Goal: Task Accomplishment & Management: Manage account settings

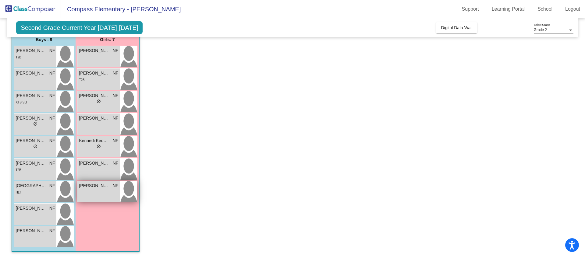
click at [105, 190] on div "[PERSON_NAME] lock do_not_disturb_alt" at bounding box center [98, 191] width 42 height 21
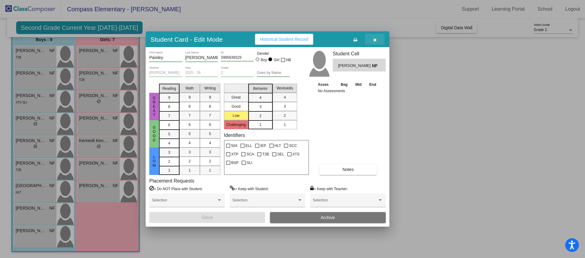
click at [376, 41] on icon "button" at bounding box center [374, 40] width 3 height 4
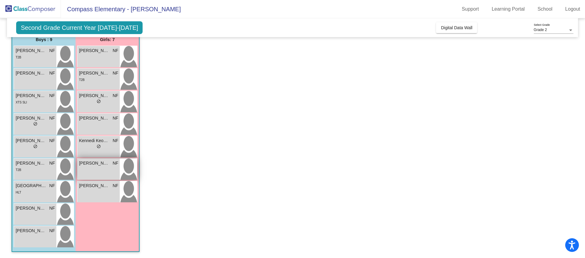
click at [110, 171] on div "Kinslee [PERSON_NAME] lock do_not_disturb_alt" at bounding box center [98, 169] width 42 height 21
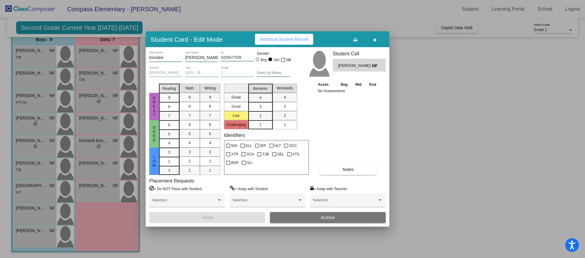
click at [377, 44] on button "button" at bounding box center [375, 39] width 20 height 11
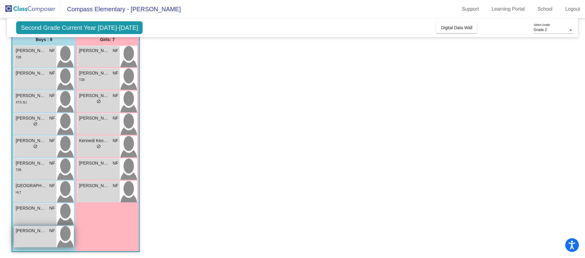
click at [24, 245] on div "[PERSON_NAME] NF lock do_not_disturb_alt" at bounding box center [35, 236] width 42 height 21
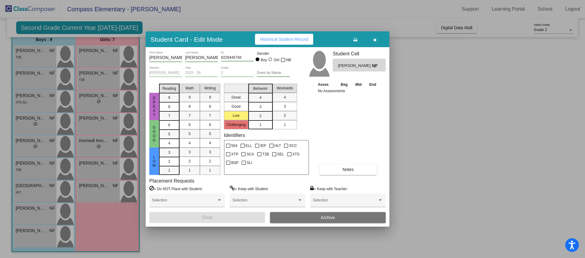
click at [376, 41] on icon "button" at bounding box center [374, 40] width 3 height 4
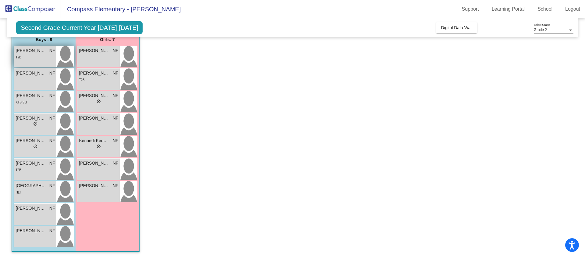
click at [41, 58] on div "T2B" at bounding box center [35, 57] width 39 height 6
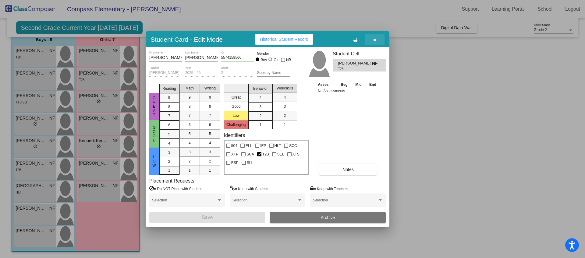
click at [377, 40] on button "button" at bounding box center [375, 39] width 20 height 11
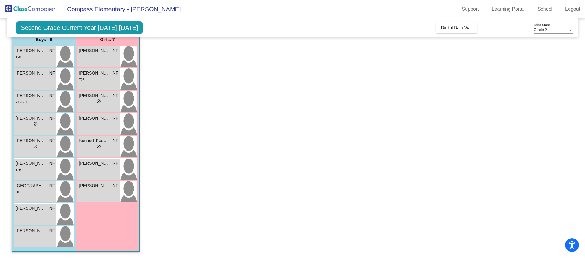
click at [95, 31] on span "Second Grade Current Year [DATE]-[DATE]" at bounding box center [79, 27] width 126 height 13
click at [100, 13] on span "Compass Elementary - [PERSON_NAME]" at bounding box center [121, 9] width 120 height 10
click at [57, 35] on div "Second Grade Current Year [DATE]-[DATE] Add, Move, or Retain Students Off On In…" at bounding box center [292, 27] width 571 height 19
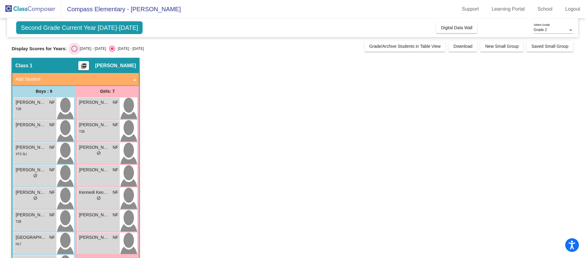
click at [74, 50] on div "Select an option" at bounding box center [74, 49] width 6 height 6
click at [74, 52] on input "[DATE] - [DATE]" at bounding box center [74, 52] width 0 height 0
radio input "true"
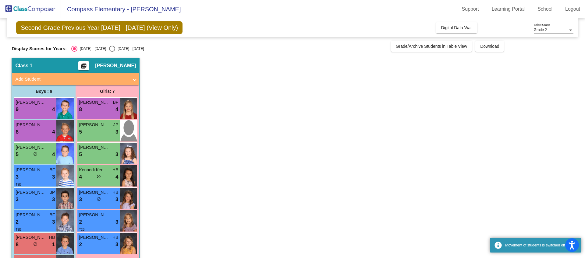
scroll to position [52, 0]
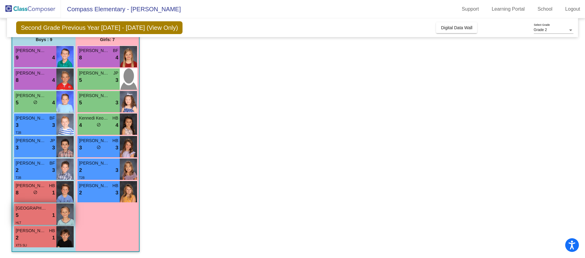
click at [34, 218] on div "5 lock do_not_disturb_alt 1" at bounding box center [35, 216] width 39 height 8
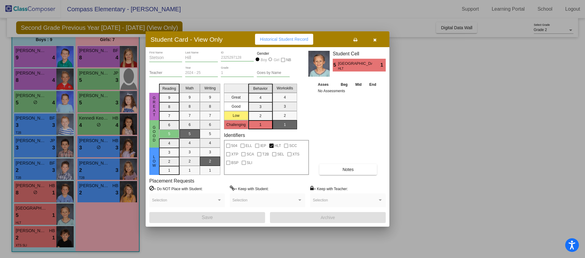
click at [376, 43] on button "button" at bounding box center [375, 39] width 20 height 11
